Goal: Information Seeking & Learning: Learn about a topic

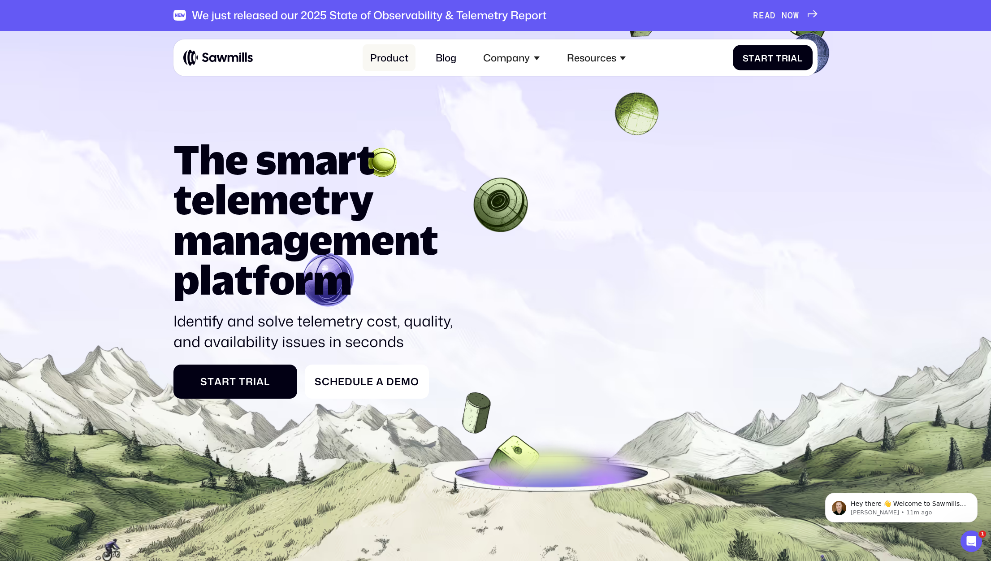
click at [394, 61] on link "Product" at bounding box center [389, 57] width 53 height 27
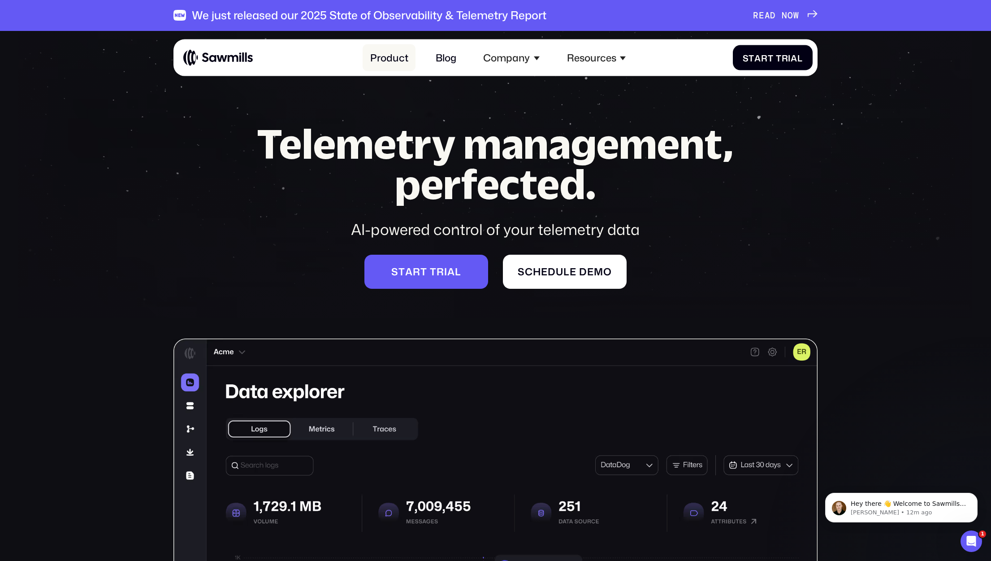
click at [388, 56] on link "Product" at bounding box center [389, 57] width 53 height 27
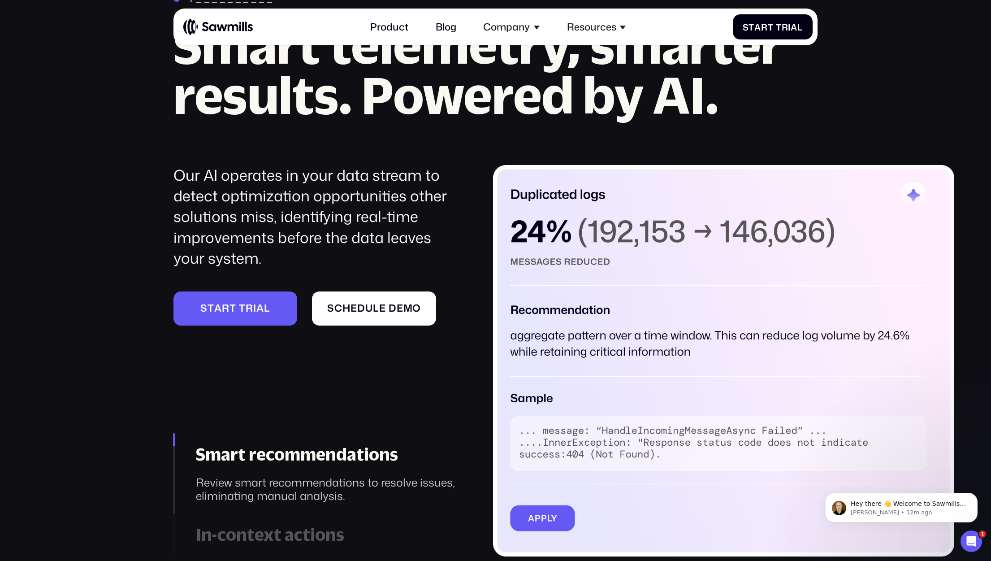
scroll to position [1249, 0]
